Goal: Information Seeking & Learning: Learn about a topic

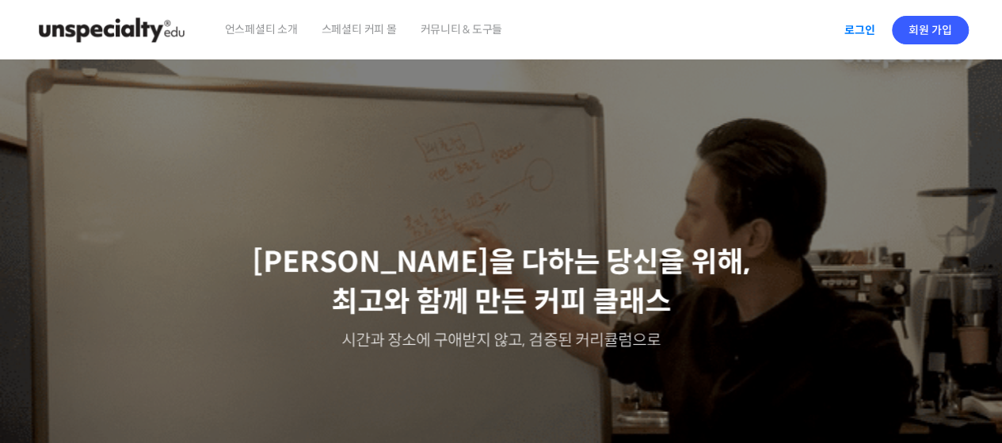
click at [863, 27] on link "로그인" at bounding box center [860, 30] width 50 height 36
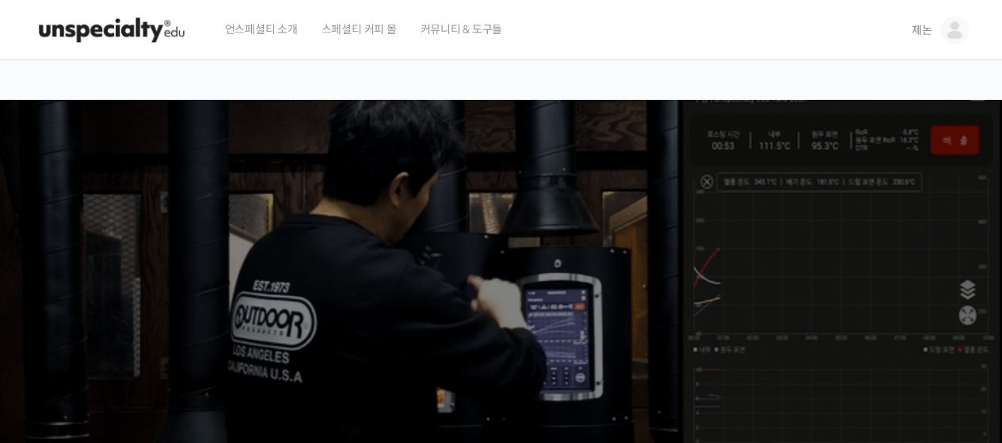
click at [960, 44] on link "제논" at bounding box center [939, 30] width 57 height 60
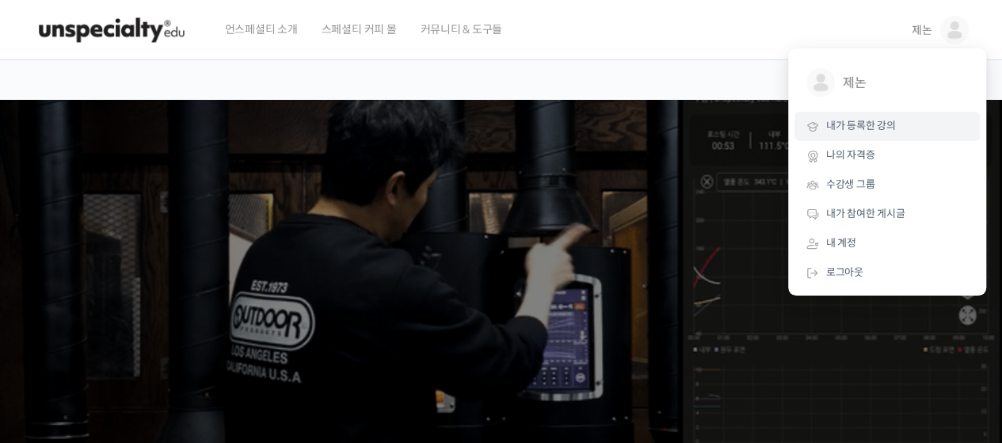
click at [861, 120] on span "내가 등록한 강의" at bounding box center [861, 125] width 70 height 13
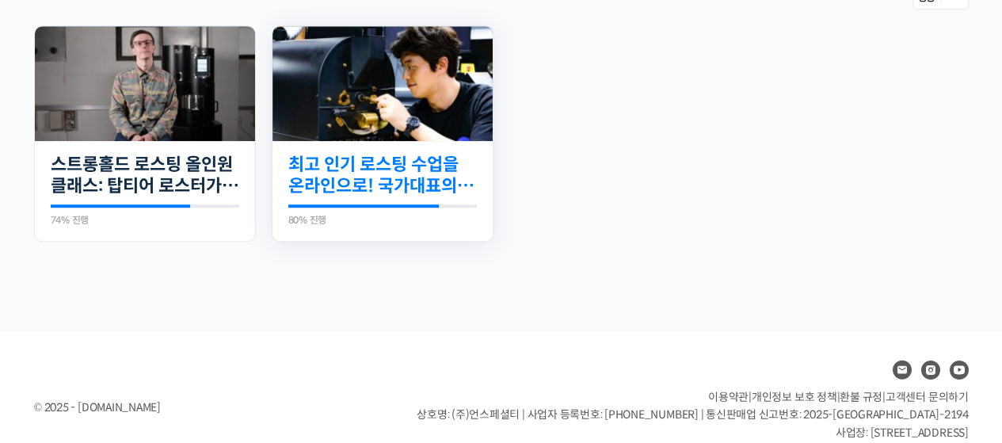
scroll to position [84, 0]
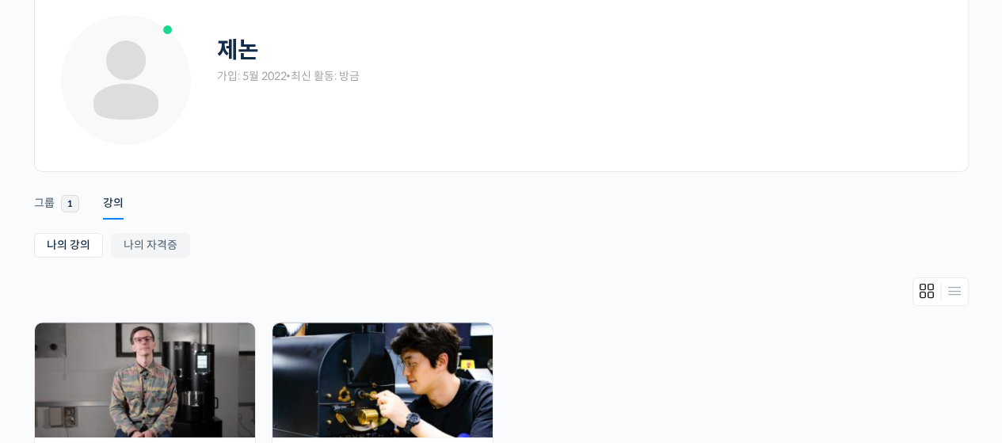
click at [789, 161] on div "제논 가입: 5월 2022 • 최신 활동: 방금" at bounding box center [501, 92] width 885 height 158
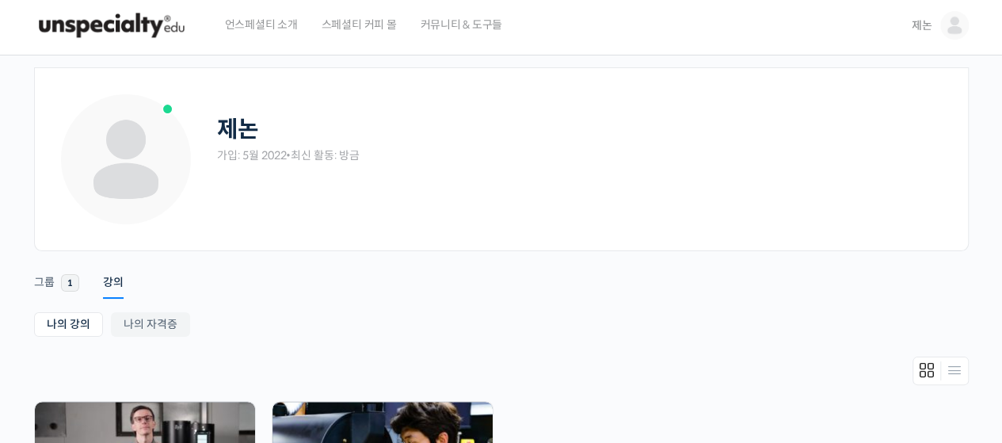
scroll to position [0, 0]
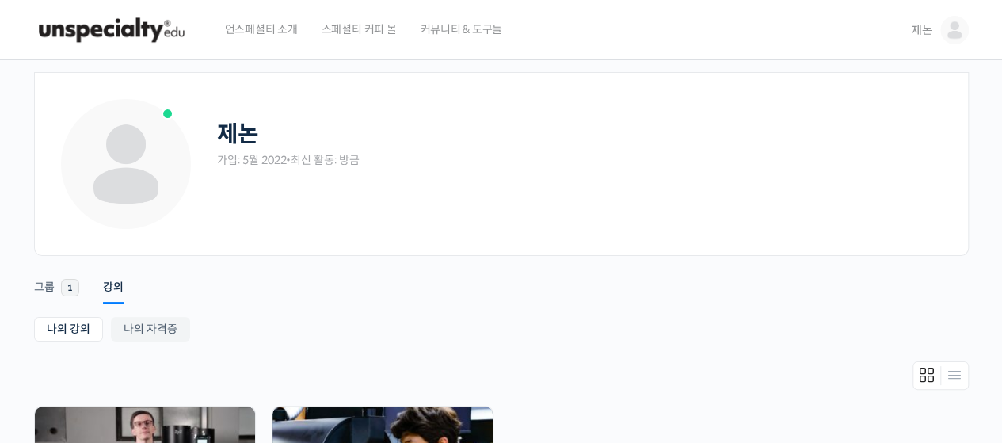
click at [943, 41] on link "제논" at bounding box center [939, 30] width 57 height 60
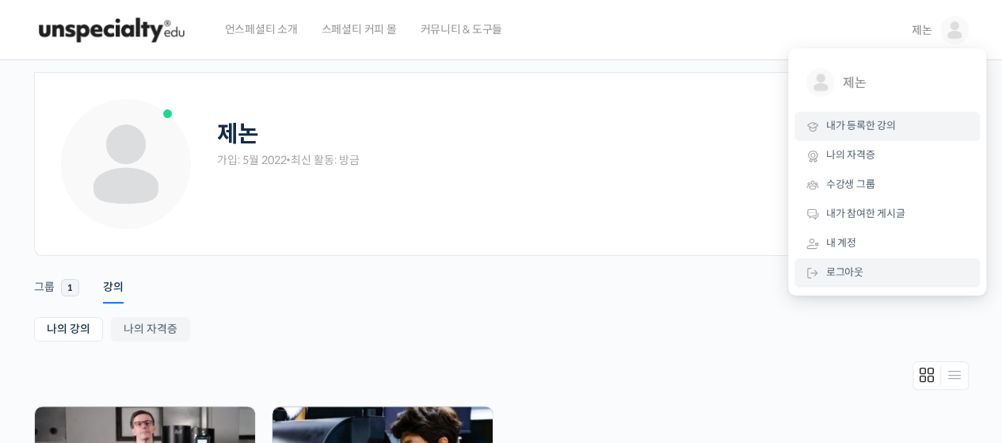
click at [834, 278] on span "로그아웃" at bounding box center [844, 271] width 37 height 13
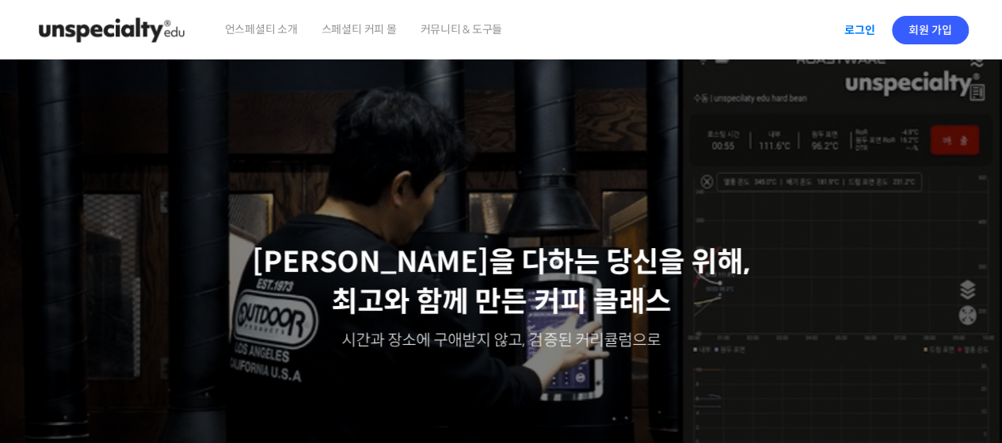
click at [865, 35] on link "로그인" at bounding box center [860, 30] width 50 height 36
click at [949, 32] on img at bounding box center [954, 30] width 29 height 29
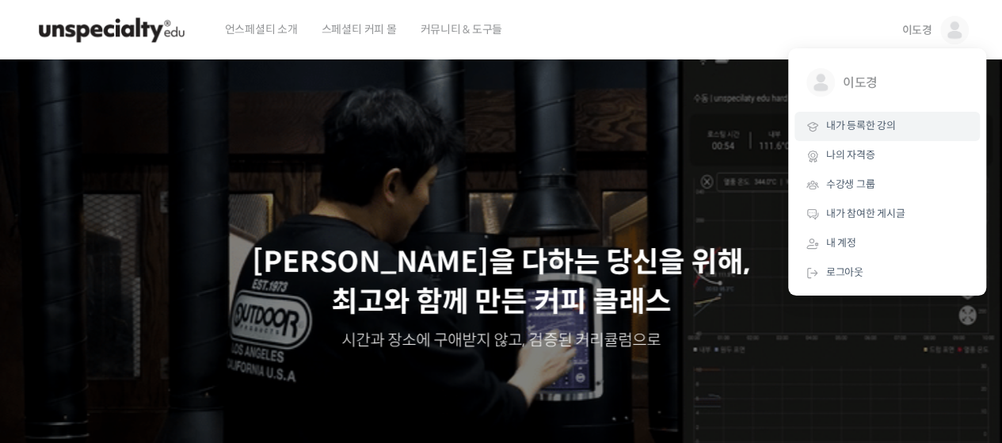
click at [850, 126] on span "내가 등록한 강의" at bounding box center [861, 125] width 70 height 13
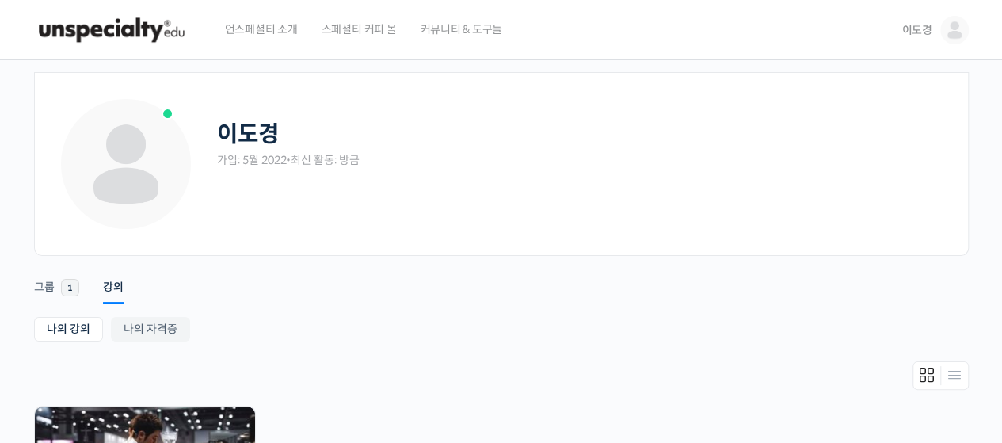
click at [84, 14] on img at bounding box center [111, 30] width 155 height 48
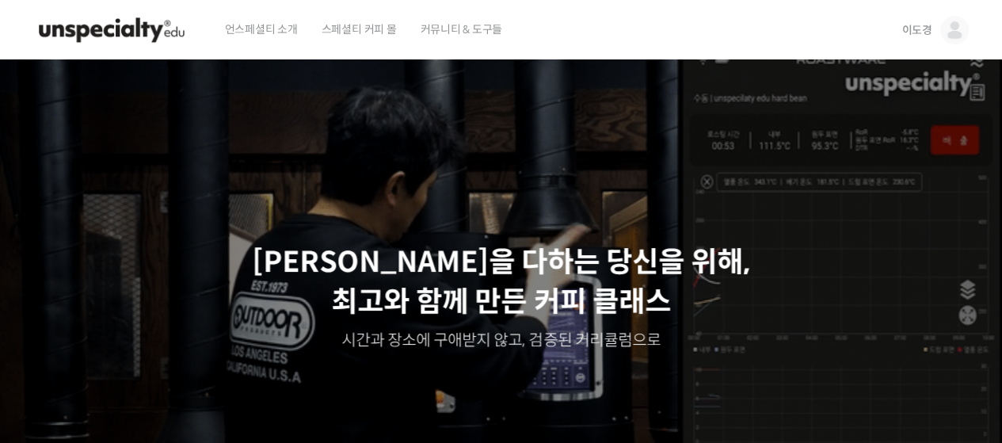
click at [953, 33] on img at bounding box center [954, 30] width 29 height 29
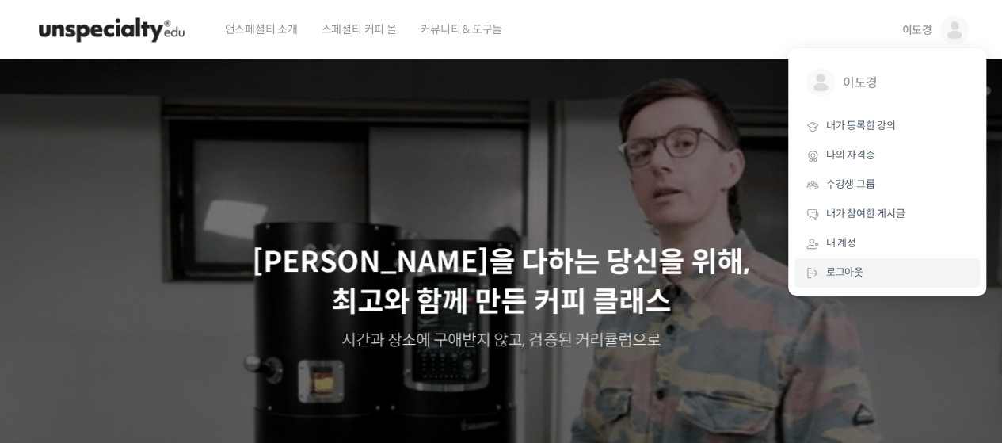
click at [844, 274] on span "로그아웃" at bounding box center [844, 271] width 37 height 13
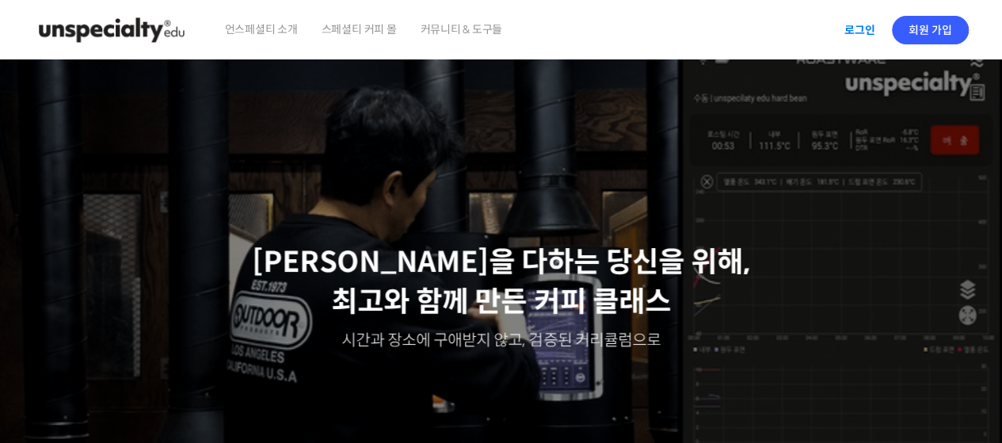
click at [858, 35] on link "로그인" at bounding box center [860, 30] width 50 height 36
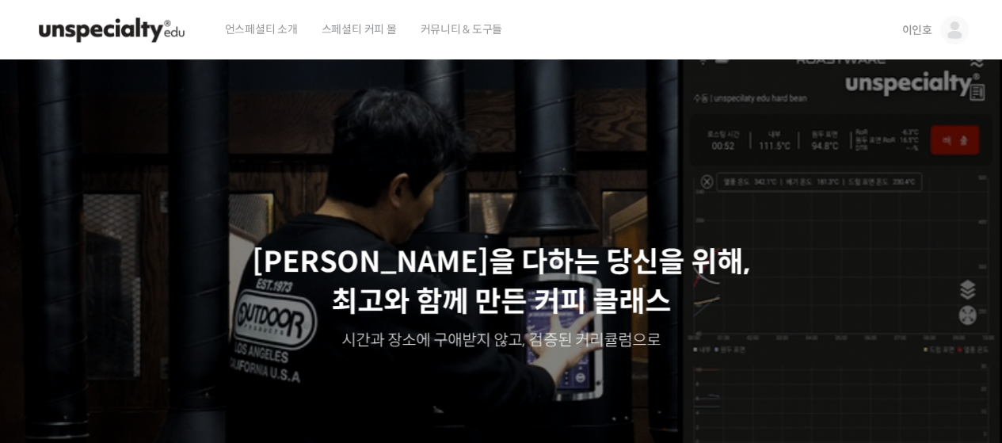
click at [947, 26] on img at bounding box center [954, 30] width 29 height 29
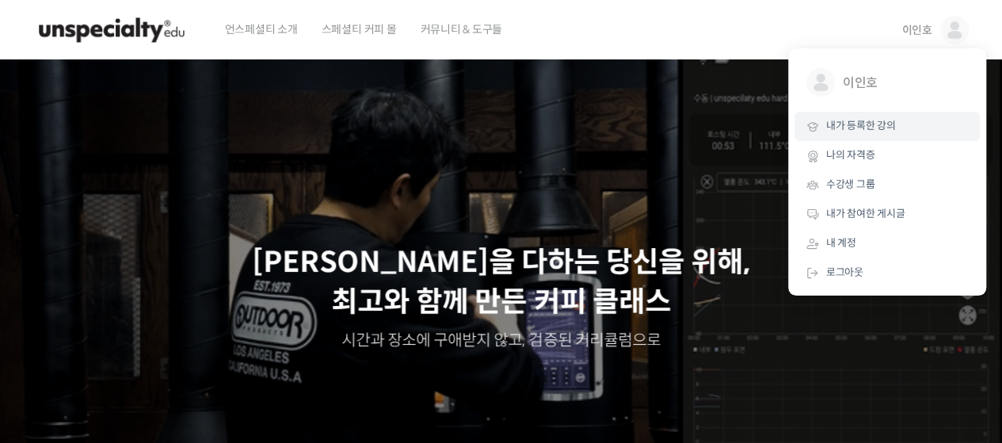
click at [866, 124] on span "내가 등록한 강의" at bounding box center [861, 125] width 70 height 13
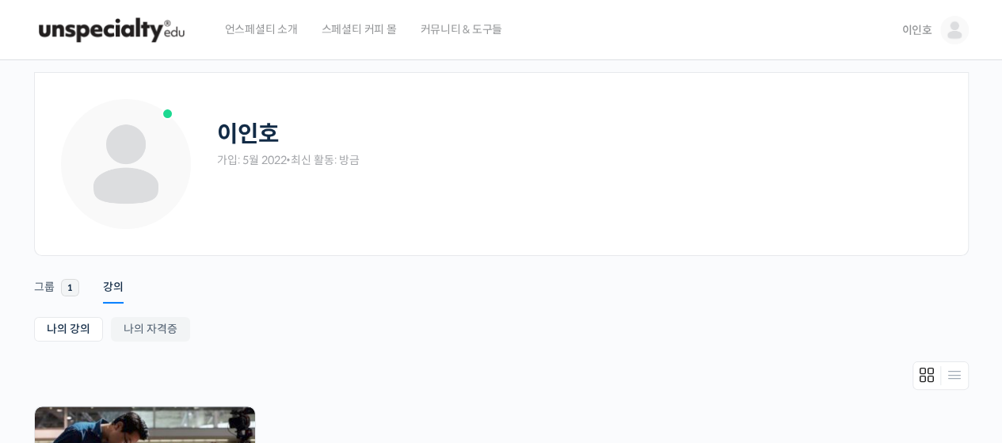
click at [125, 31] on img at bounding box center [111, 30] width 155 height 48
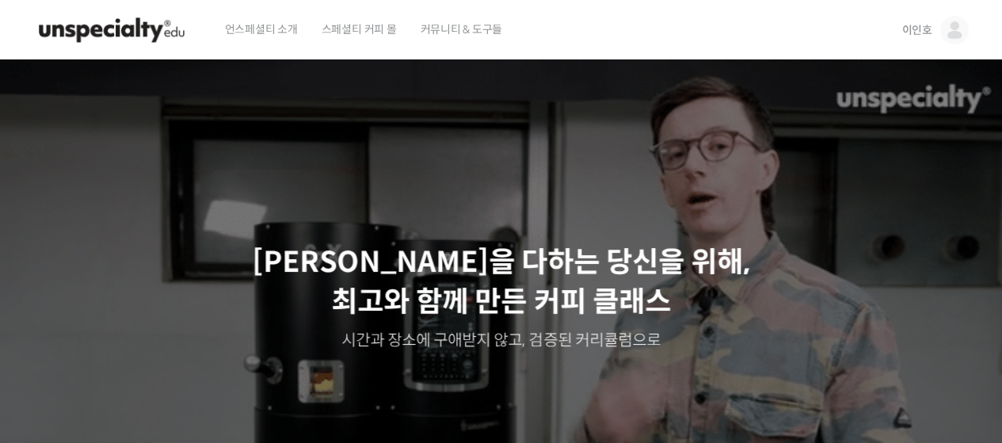
click at [915, 21] on link "이인호" at bounding box center [934, 30] width 67 height 60
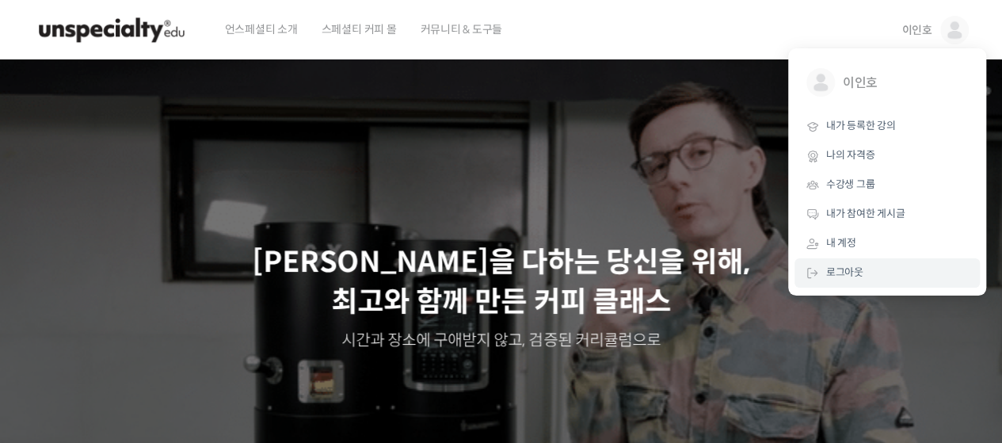
click at [835, 275] on span "로그아웃" at bounding box center [844, 271] width 37 height 13
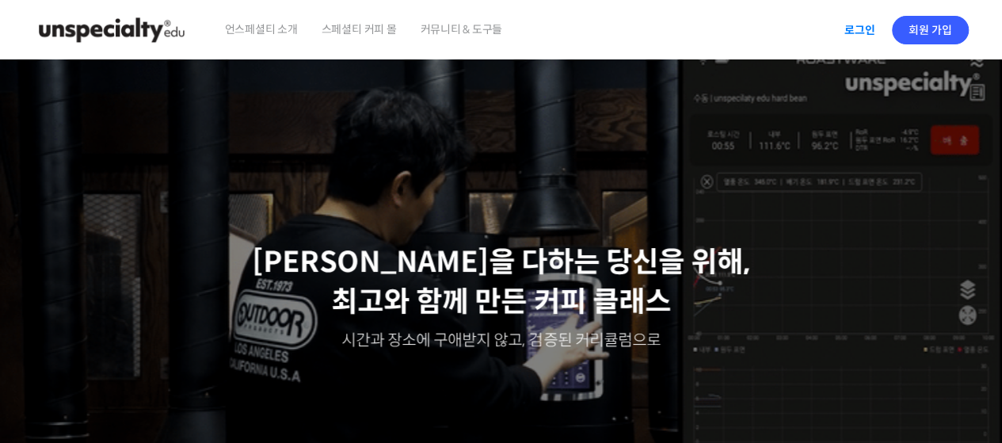
click at [863, 32] on link "로그인" at bounding box center [860, 30] width 50 height 36
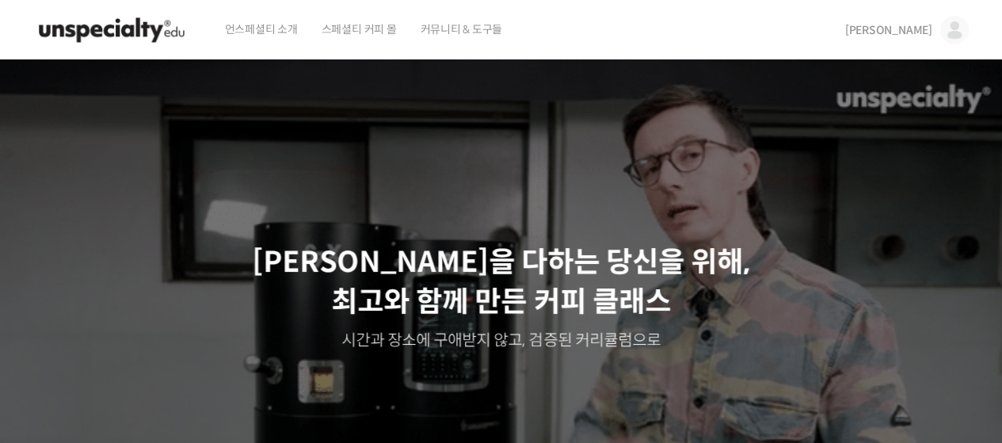
click at [953, 35] on img at bounding box center [954, 30] width 29 height 29
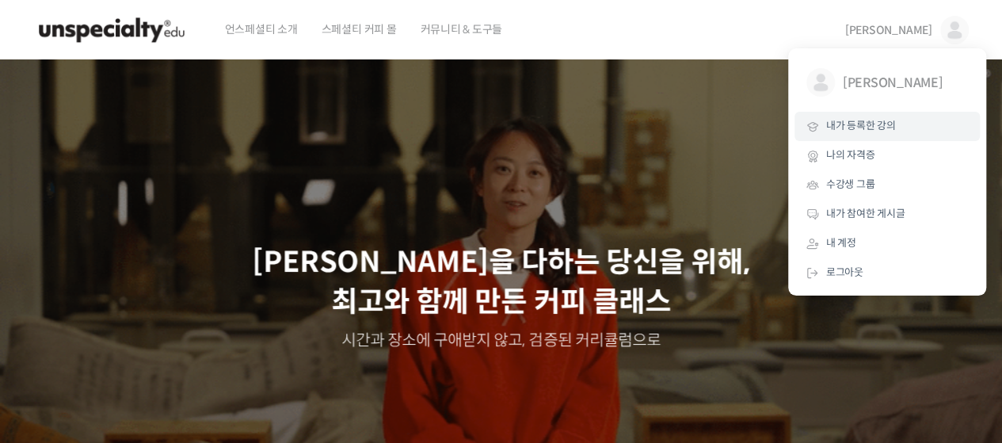
click at [855, 131] on span "내가 등록한 강의" at bounding box center [861, 125] width 70 height 13
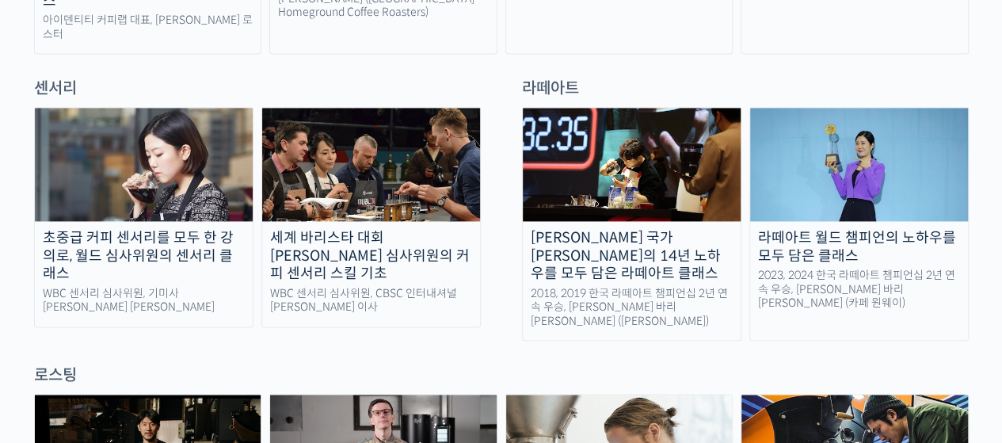
scroll to position [1116, 0]
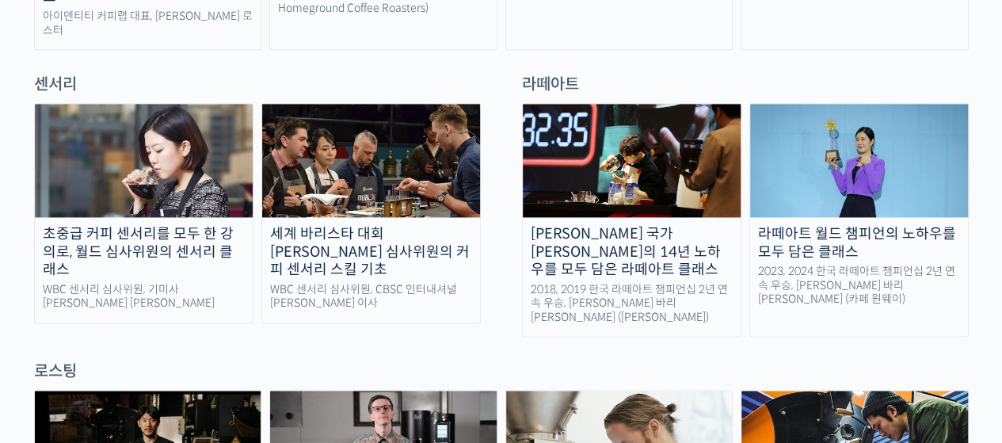
click at [117, 132] on img at bounding box center [144, 160] width 218 height 113
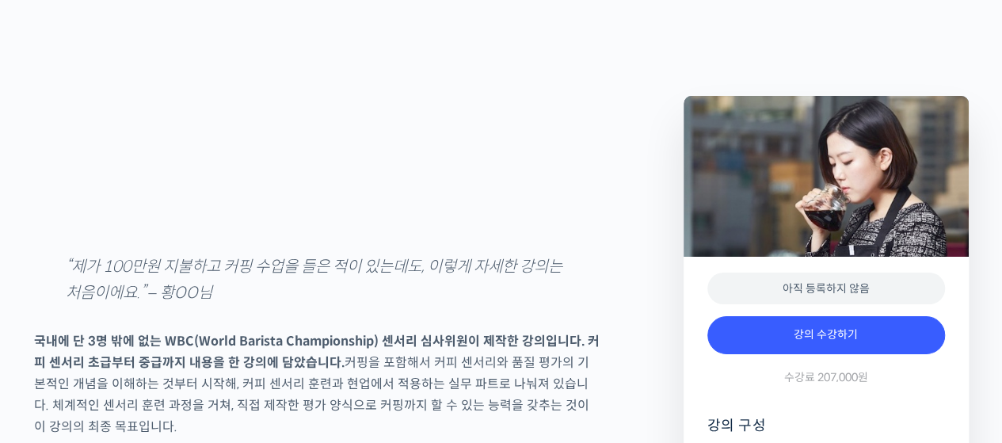
scroll to position [2151, 0]
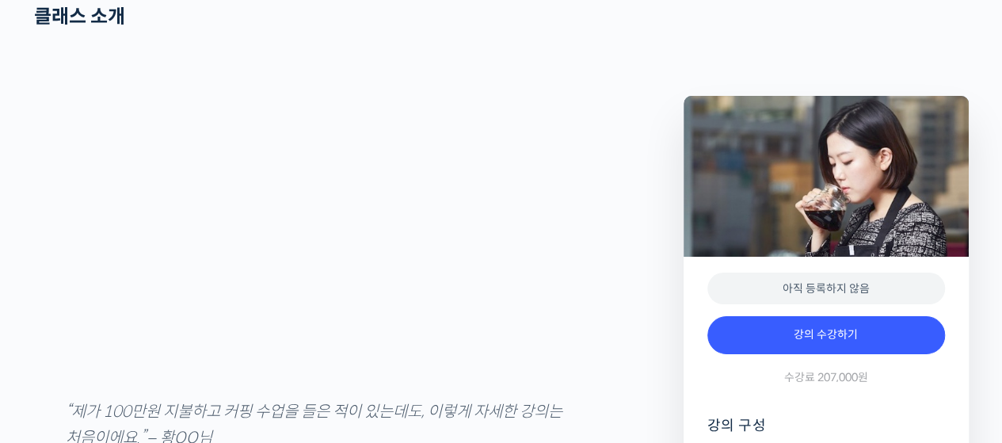
click at [293, 29] on h2 "클래스 소개" at bounding box center [316, 17] width 565 height 23
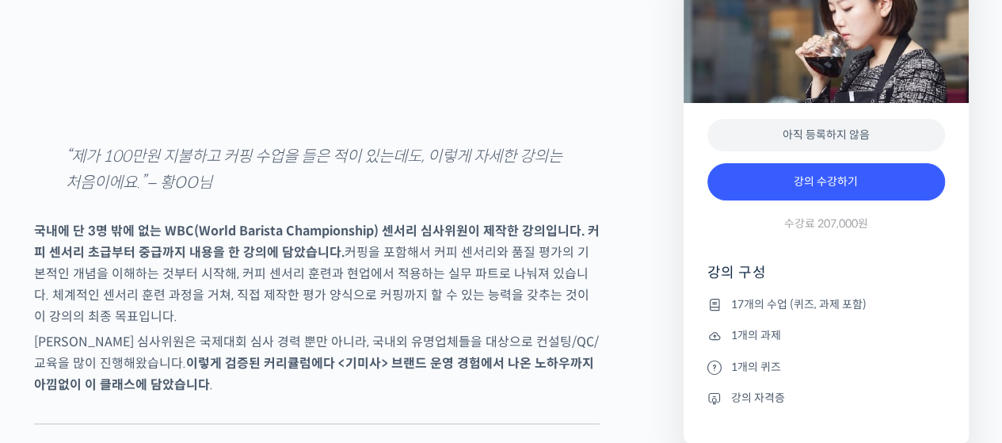
scroll to position [2434, 0]
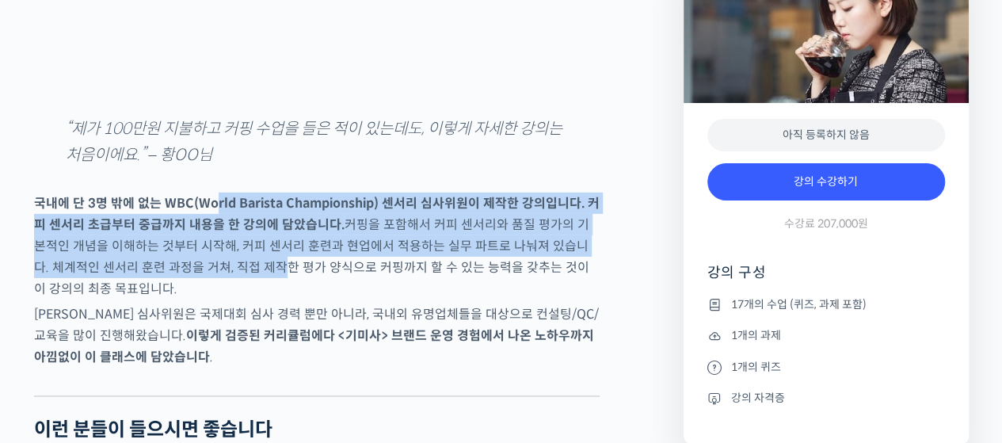
drag, startPoint x: 214, startPoint y: 262, endPoint x: 241, endPoint y: 329, distance: 71.8
click at [241, 299] on p "국내에 단 3명 밖에 없는 WBC(World Barista Championship) 센서리 심사위원이 제작한 강의입니다. 커피 센서리 초급부터…" at bounding box center [316, 245] width 565 height 107
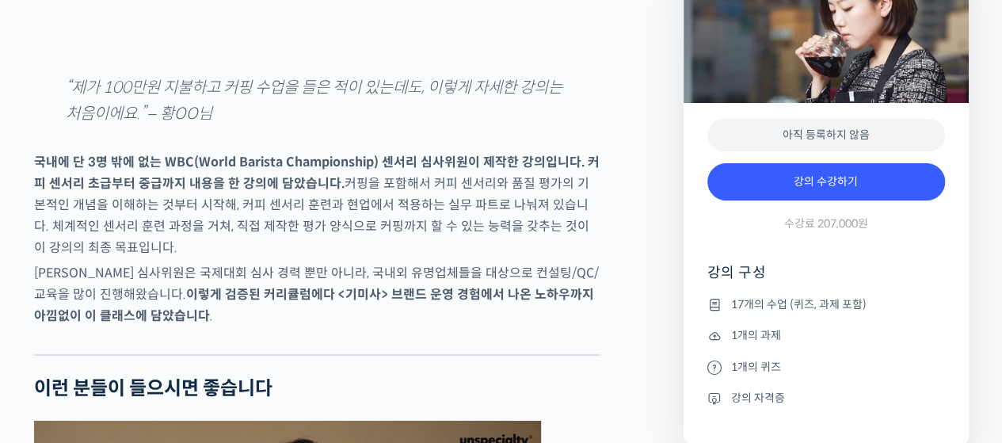
scroll to position [2476, 0]
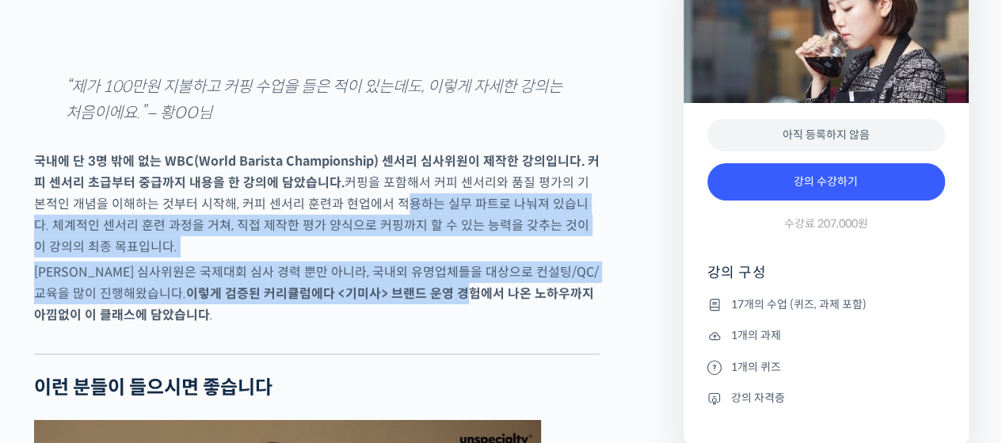
drag, startPoint x: 377, startPoint y: 256, endPoint x: 383, endPoint y: 349, distance: 93.6
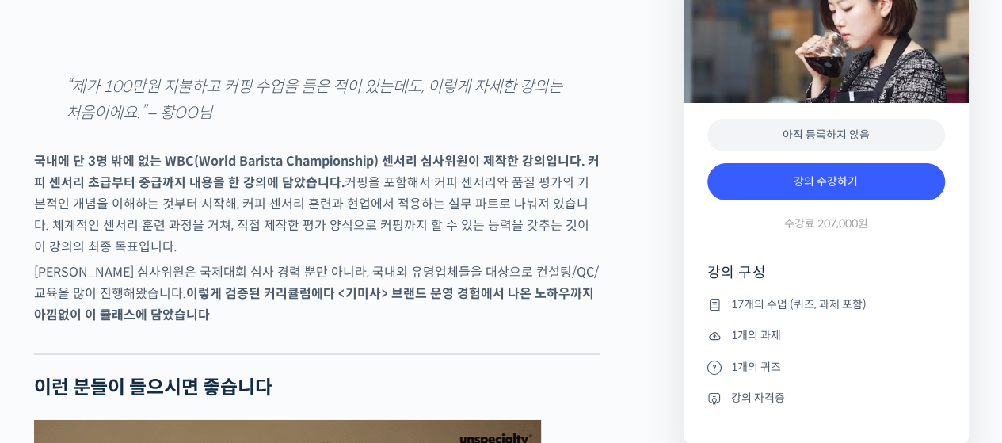
click at [375, 325] on p "송인영 심사위원은 국제대회 심사 경력 뿐만 아니라, 국내외 유명업체들을 대상으로 컨설팅/QC/교육을 많이 진행해왔습니다. 이렇게 검증된 커리큘…" at bounding box center [316, 293] width 565 height 64
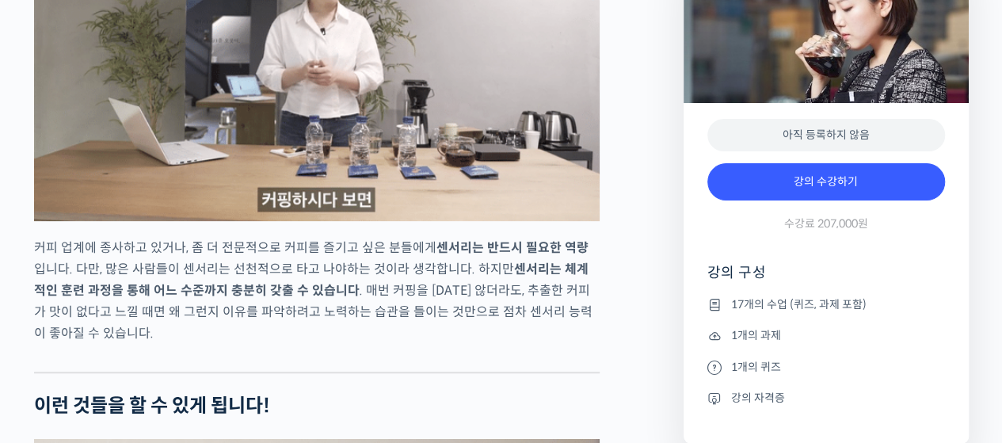
scroll to position [3471, 0]
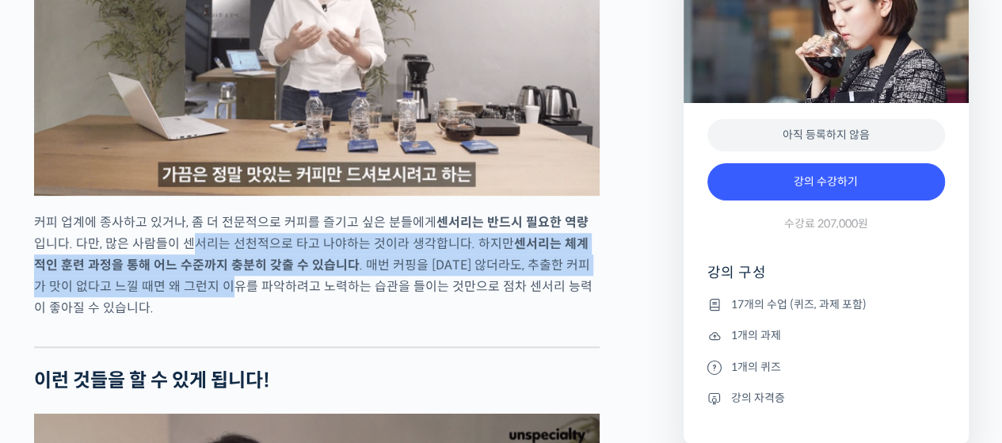
drag, startPoint x: 182, startPoint y: 309, endPoint x: 199, endPoint y: 352, distance: 46.6
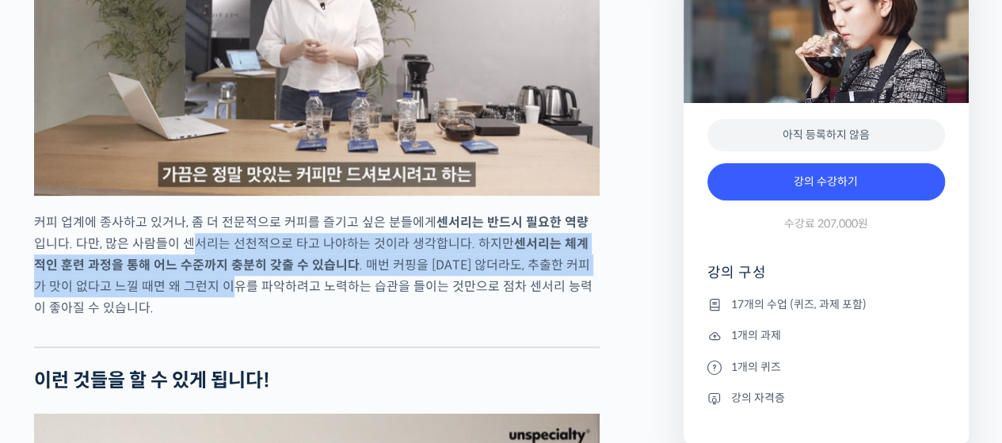
click at [199, 318] on p "커피 업계에 종사하고 있거나, 좀 더 전문적으로 커피를 즐기고 싶은 분들에게 센서리는 반드시 필요한 역량 입니다. 다만, 많은 사람들이 센서리…" at bounding box center [316, 264] width 565 height 107
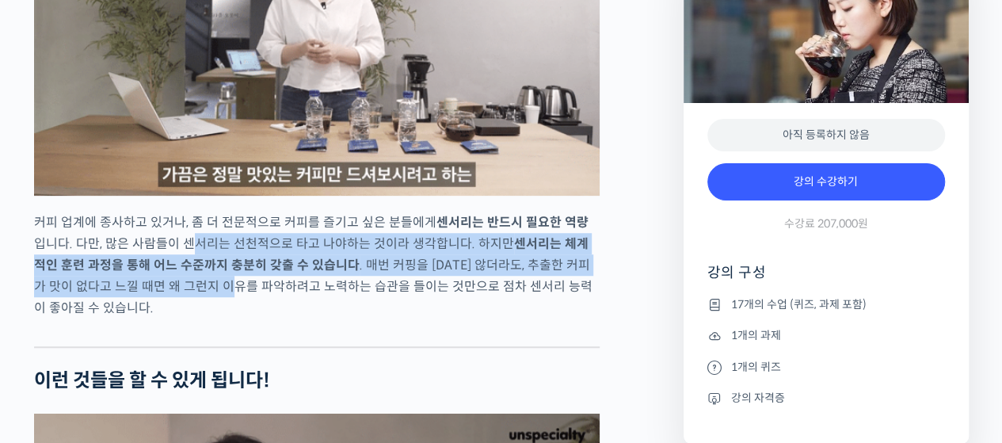
click at [199, 318] on p "커피 업계에 종사하고 있거나, 좀 더 전문적으로 커피를 즐기고 싶은 분들에게 센서리는 반드시 필요한 역량 입니다. 다만, 많은 사람들이 센서리…" at bounding box center [316, 264] width 565 height 107
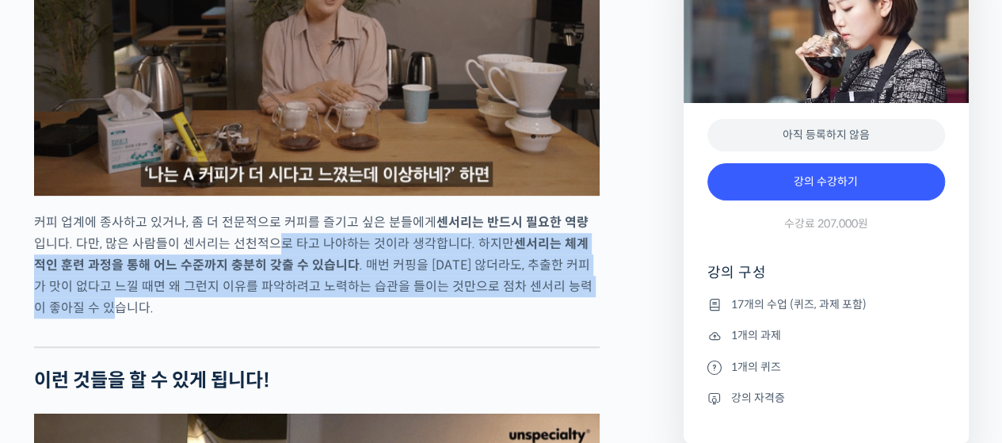
drag, startPoint x: 263, startPoint y: 304, endPoint x: 277, endPoint y: 363, distance: 61.1
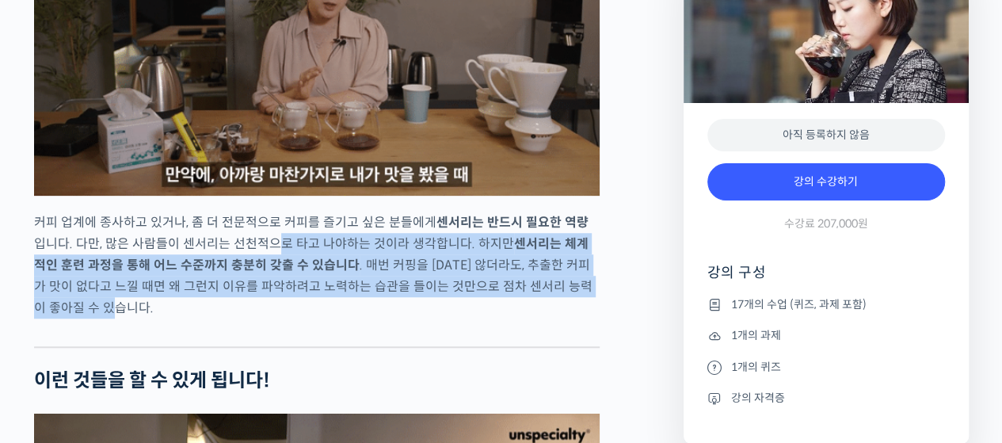
click at [277, 318] on p "커피 업계에 종사하고 있거나, 좀 더 전문적으로 커피를 즐기고 싶은 분들에게 센서리는 반드시 필요한 역량 입니다. 다만, 많은 사람들이 센서리…" at bounding box center [316, 264] width 565 height 107
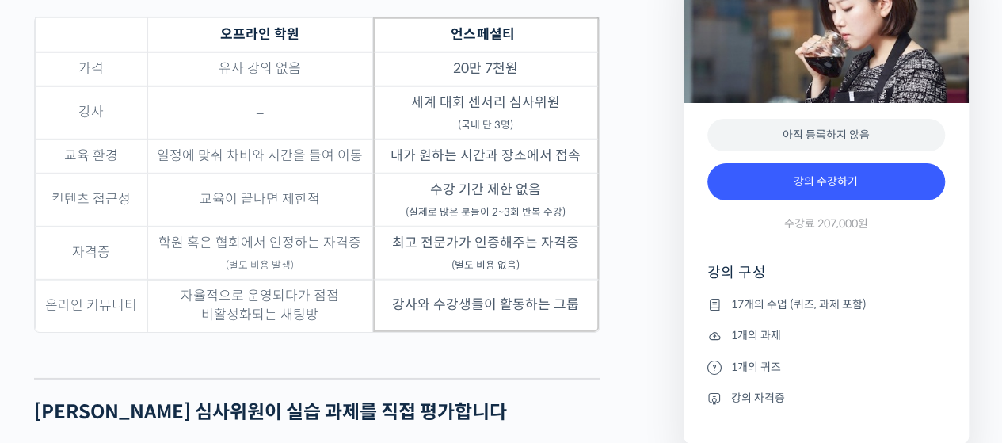
scroll to position [5374, 0]
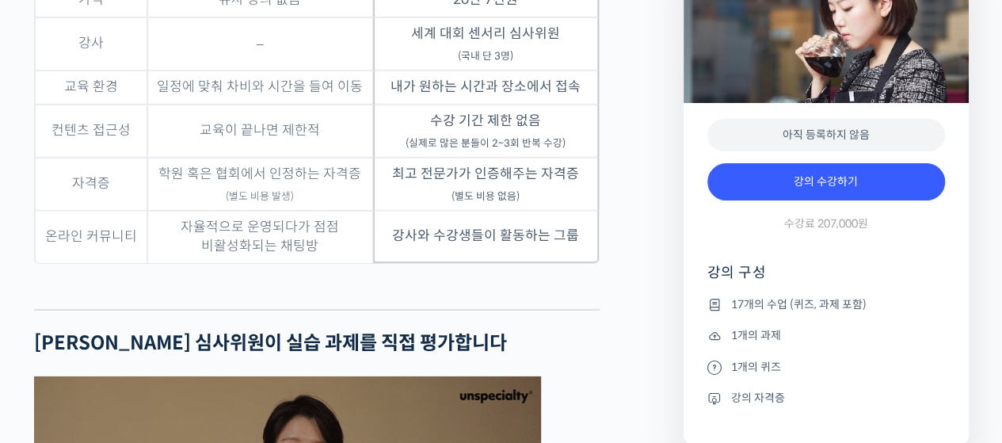
drag, startPoint x: 343, startPoint y: 196, endPoint x: 364, endPoint y: 308, distance: 114.5
click at [364, 308] on div "송인영 심사위원을 소개합니다 ! WBC(World Barista Championship) 센서리 심사위원 (2013년~현재) <기미사> 대표 …" at bounding box center [316, 52] width 565 height 9548
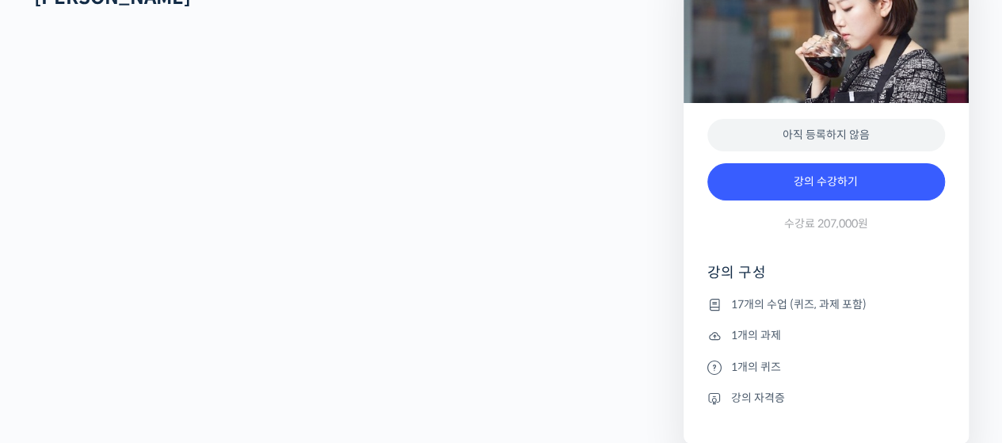
scroll to position [7134, 0]
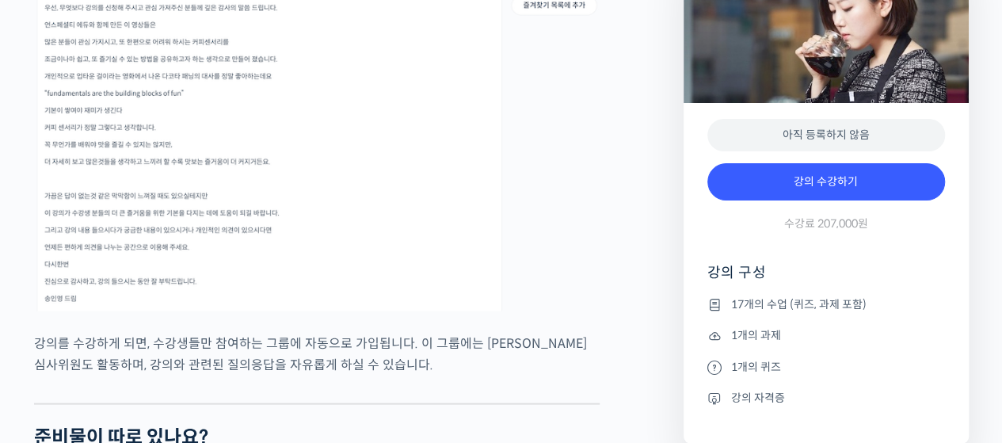
scroll to position [7417, 0]
drag, startPoint x: 399, startPoint y: 276, endPoint x: 414, endPoint y: 310, distance: 36.5
drag, startPoint x: 350, startPoint y: 283, endPoint x: 390, endPoint y: 387, distance: 111.8
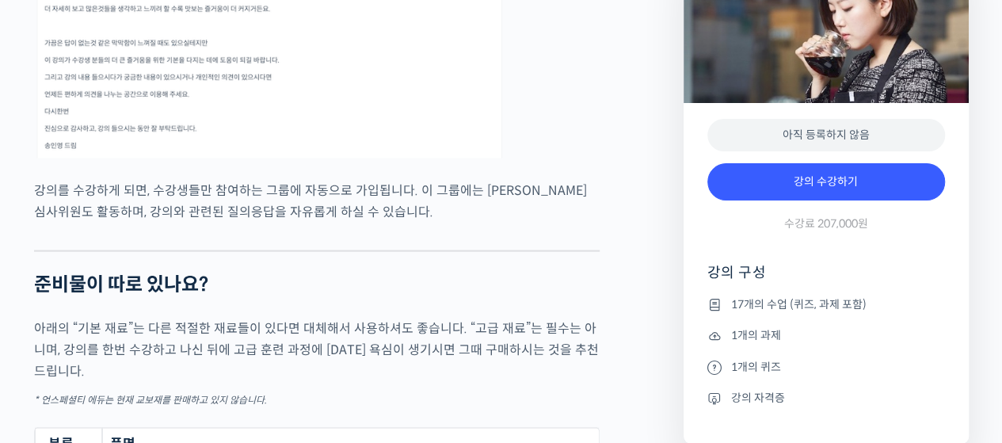
scroll to position [7589, 0]
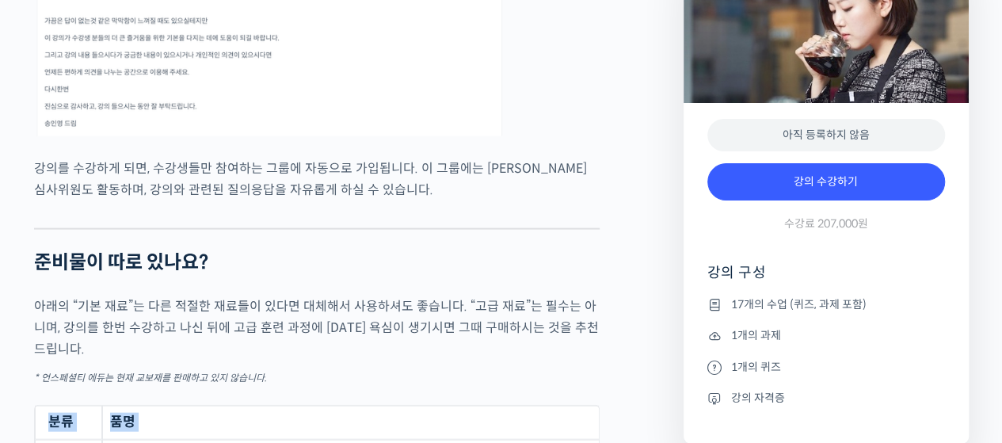
drag, startPoint x: 413, startPoint y: 255, endPoint x: 409, endPoint y: 363, distance: 107.8
drag, startPoint x: 428, startPoint y: 271, endPoint x: 430, endPoint y: 361, distance: 90.3
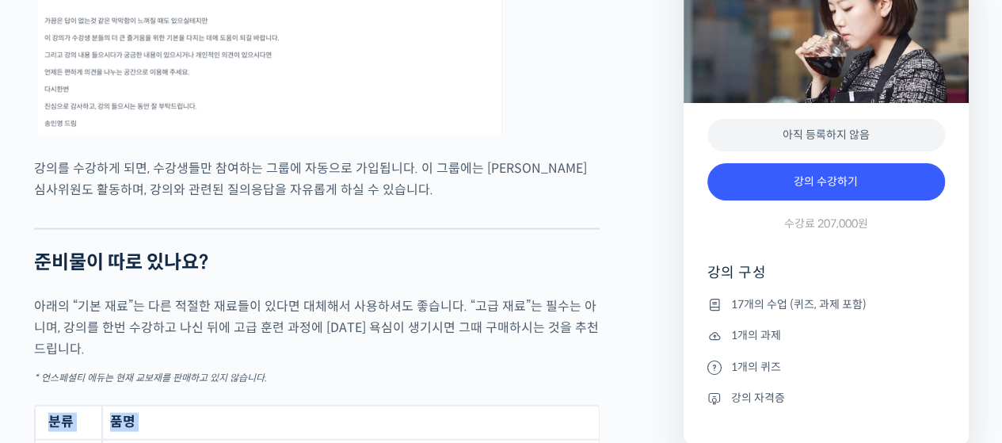
drag, startPoint x: 371, startPoint y: 238, endPoint x: 412, endPoint y: 387, distance: 154.4
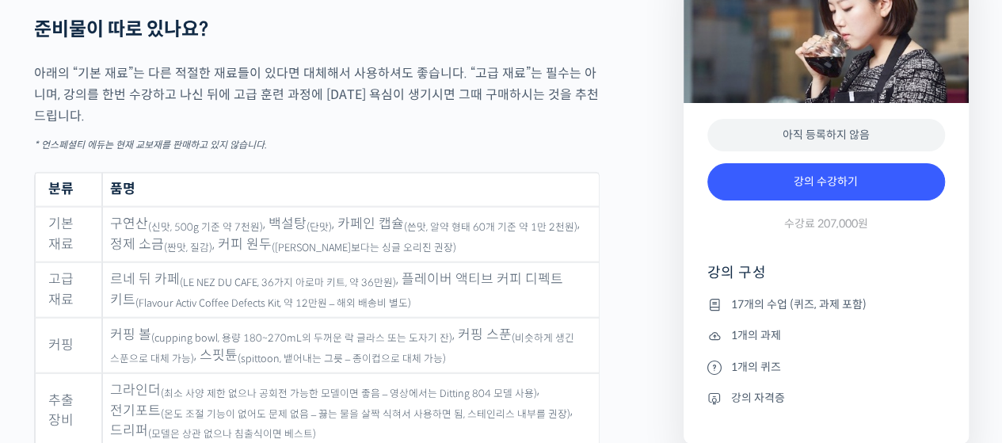
scroll to position [7834, 0]
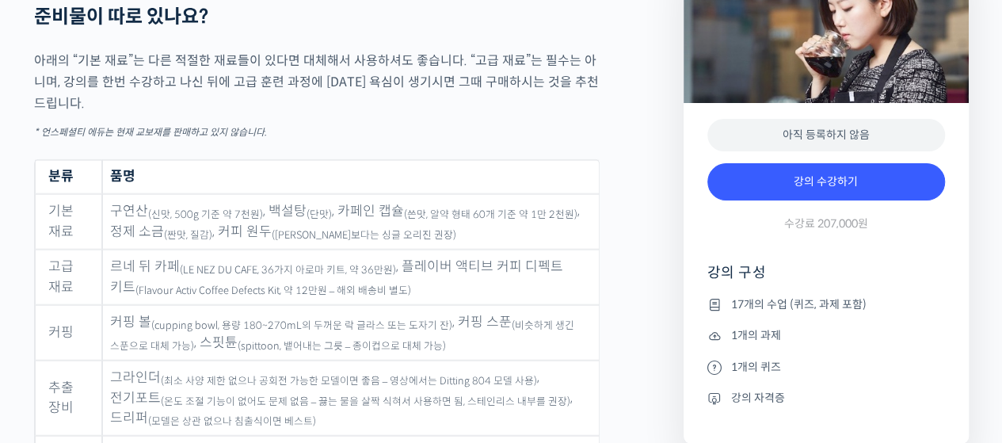
drag, startPoint x: 362, startPoint y: 241, endPoint x: 386, endPoint y: 333, distance: 95.8
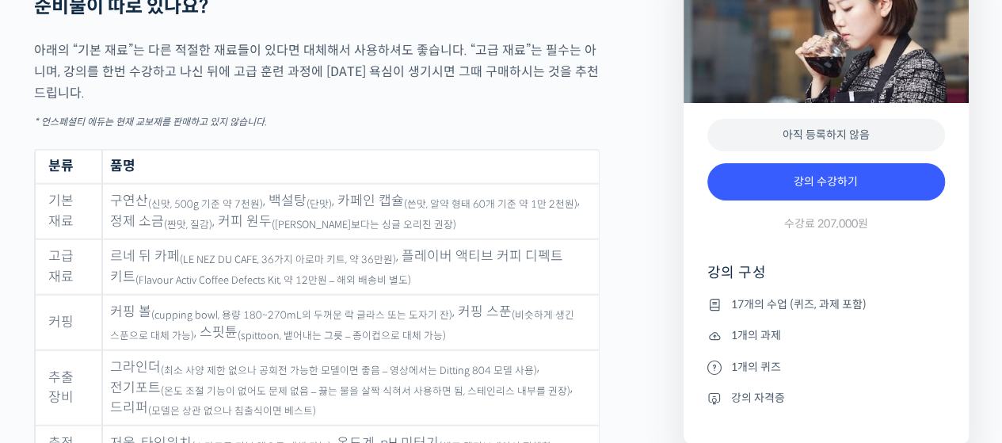
drag, startPoint x: 429, startPoint y: 277, endPoint x: 429, endPoint y: 325, distance: 47.5
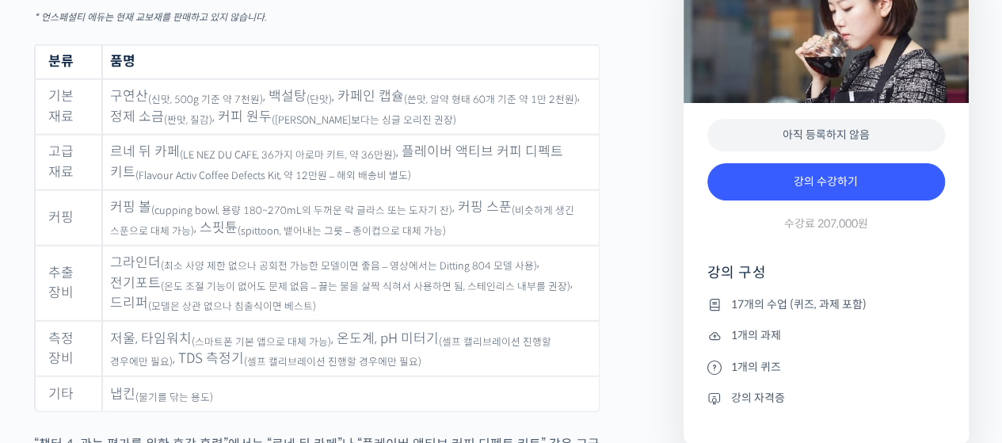
scroll to position [7950, 0]
drag, startPoint x: 448, startPoint y: 195, endPoint x: 439, endPoint y: 363, distance: 168.9
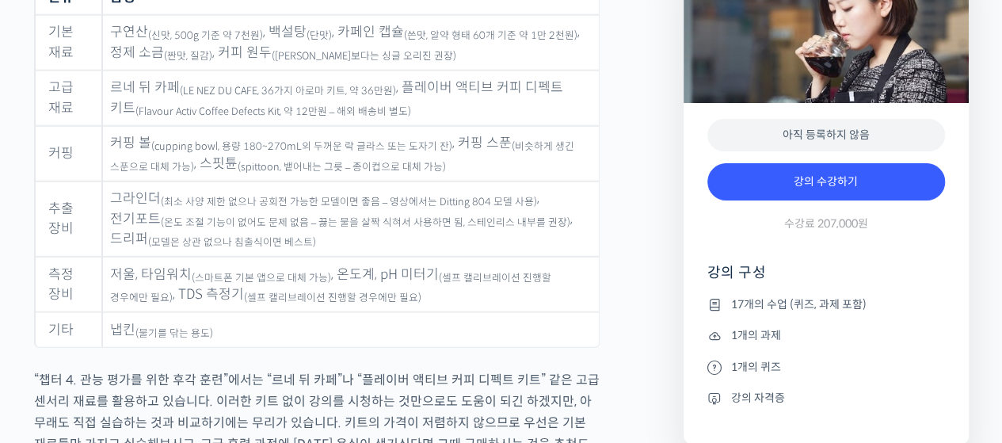
scroll to position [8021, 0]
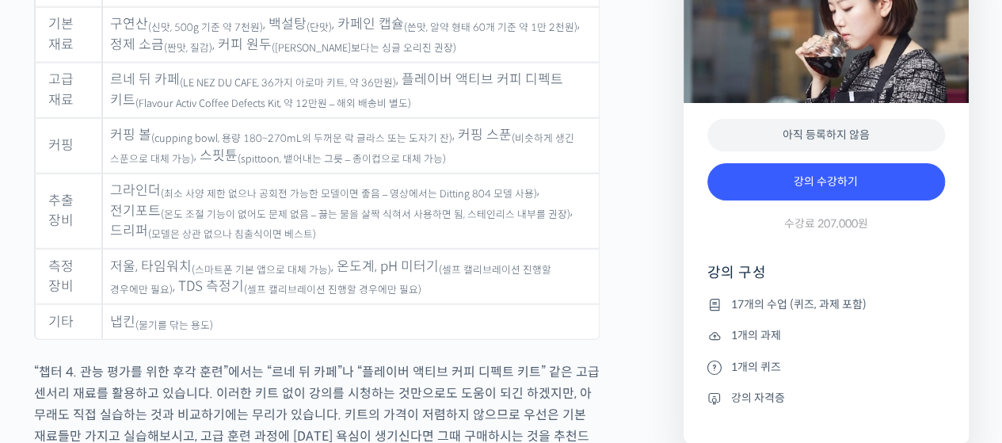
drag, startPoint x: 397, startPoint y: 251, endPoint x: 402, endPoint y: 315, distance: 64.4
drag, startPoint x: 410, startPoint y: 270, endPoint x: 402, endPoint y: 398, distance: 128.5
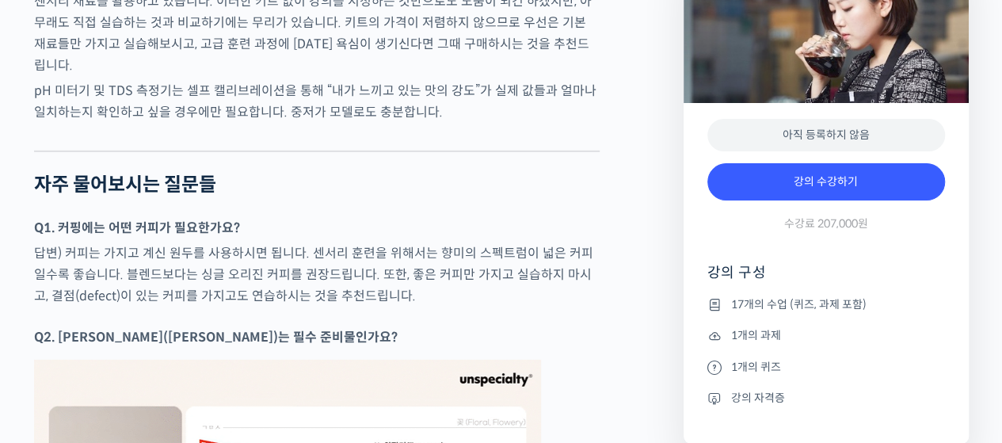
scroll to position [8417, 0]
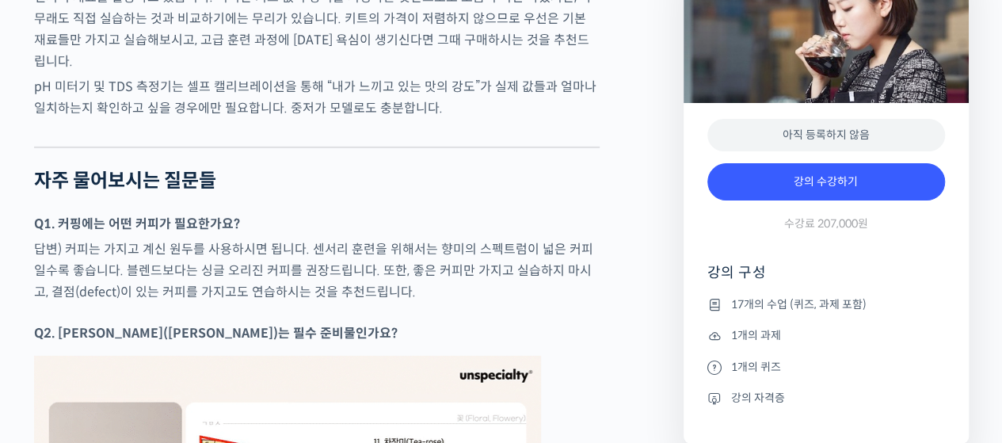
drag, startPoint x: 421, startPoint y: 243, endPoint x: 409, endPoint y: 340, distance: 97.4
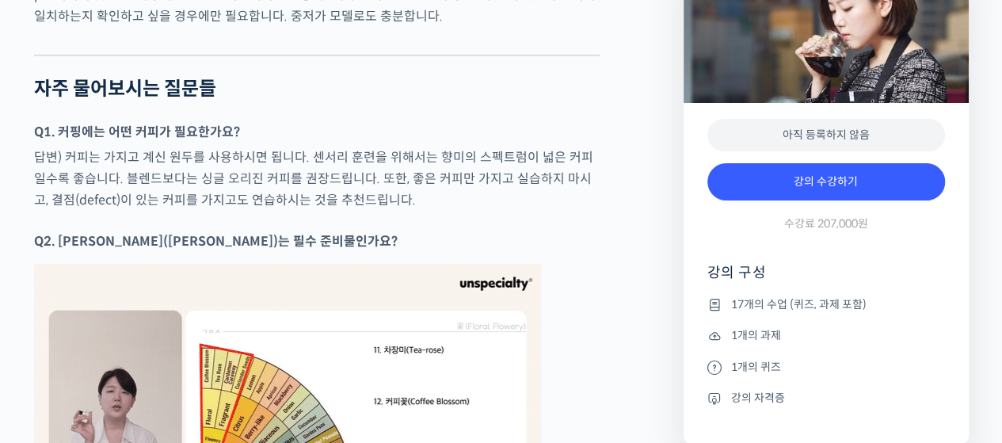
scroll to position [8510, 0]
drag, startPoint x: 465, startPoint y: 189, endPoint x: 446, endPoint y: 340, distance: 152.4
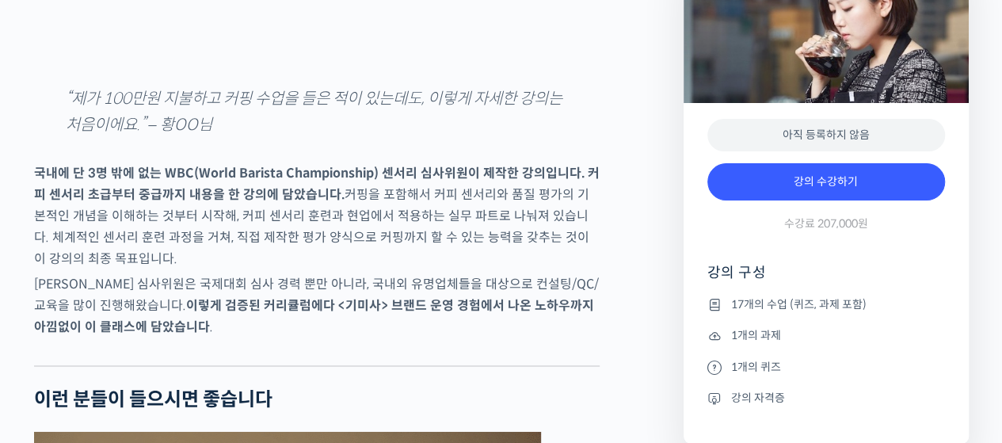
scroll to position [2464, 0]
drag, startPoint x: 282, startPoint y: 238, endPoint x: 287, endPoint y: 324, distance: 86.5
click at [287, 269] on p "국내에 단 3명 밖에 없는 WBC(World Barista Championship) 센서리 심사위원이 제작한 강의입니다. 커피 센서리 초급부터…" at bounding box center [316, 215] width 565 height 107
click at [333, 335] on strong "이렇게 검증된 커리큘럼에다 <기미사> 브랜드 운영 경험에서 나온 노하우까지 아낌없이 이 클래스에 담았습니다" at bounding box center [314, 316] width 560 height 38
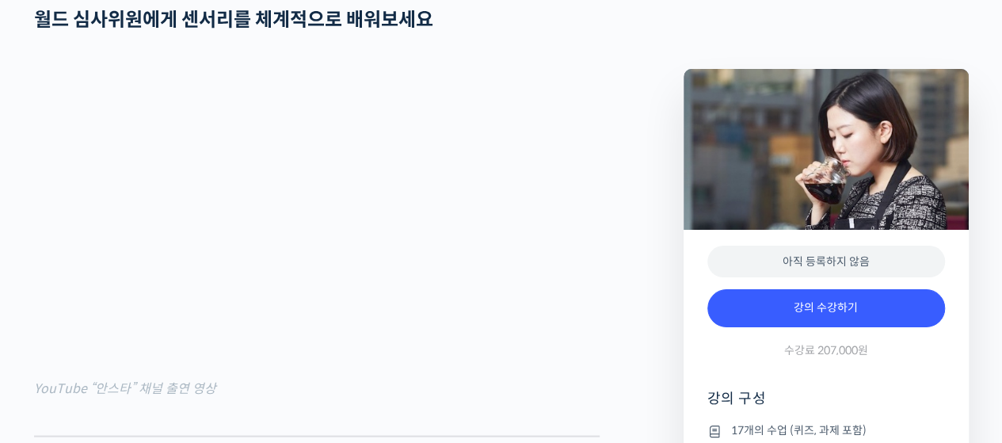
scroll to position [1253, 0]
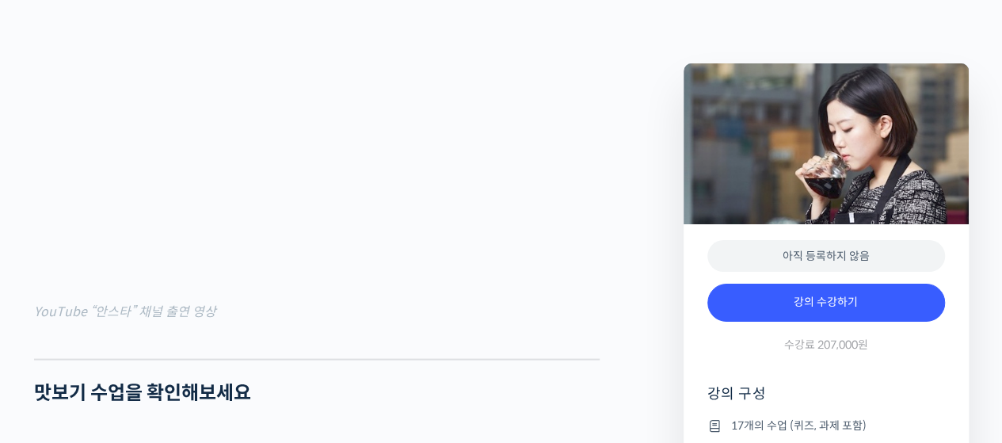
scroll to position [1351, 0]
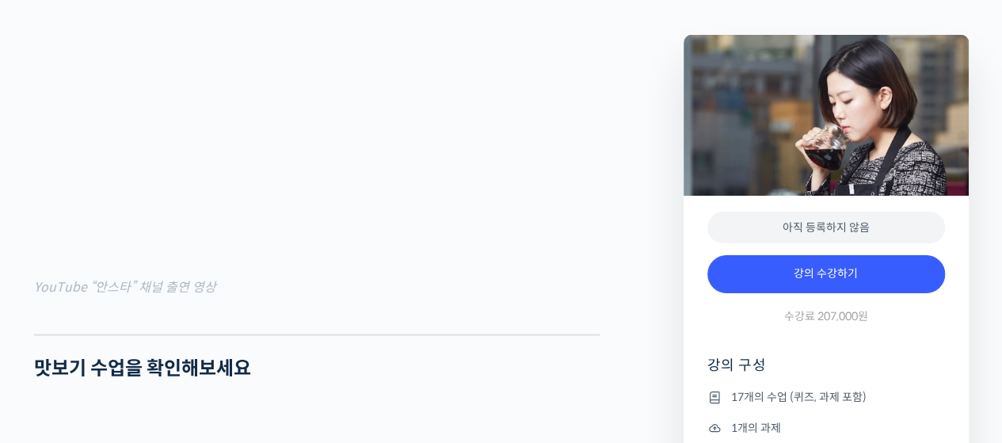
click at [321, 333] on div at bounding box center [316, 322] width 565 height 24
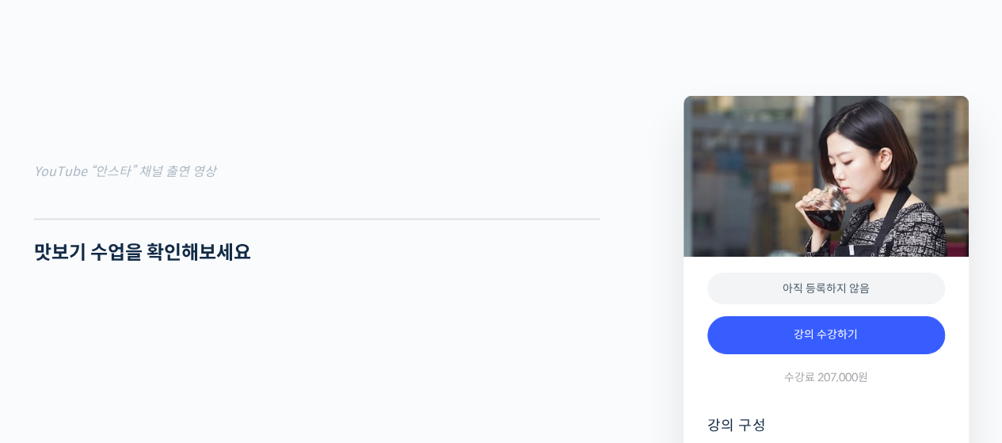
scroll to position [1237, 0]
